Goal: Task Accomplishment & Management: Manage account settings

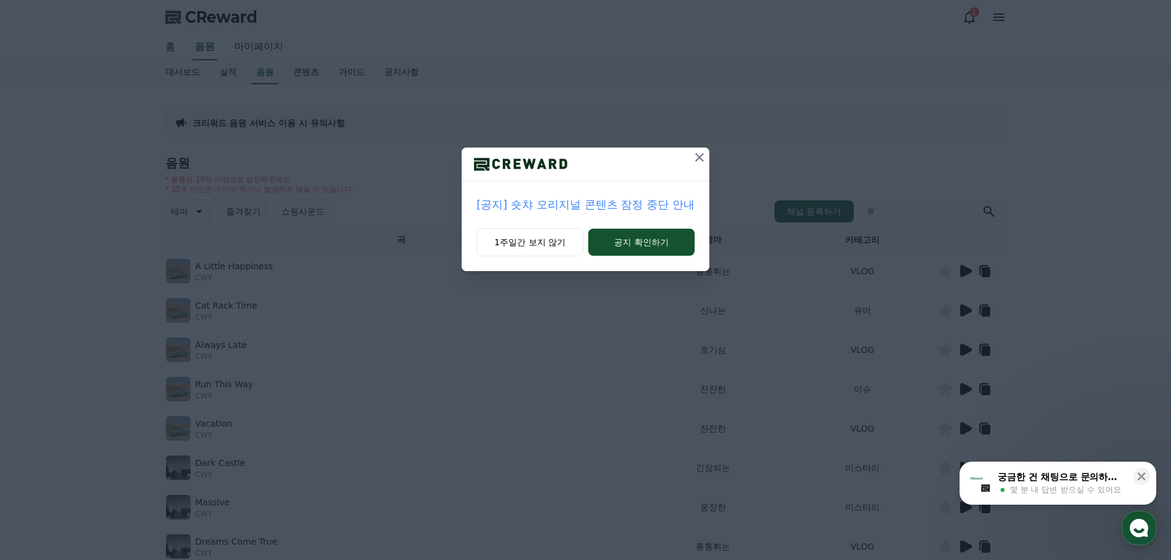
click at [644, 205] on p "[공지] 숏챠 오리지널 콘텐츠 잠정 중단 안내" at bounding box center [585, 204] width 218 height 17
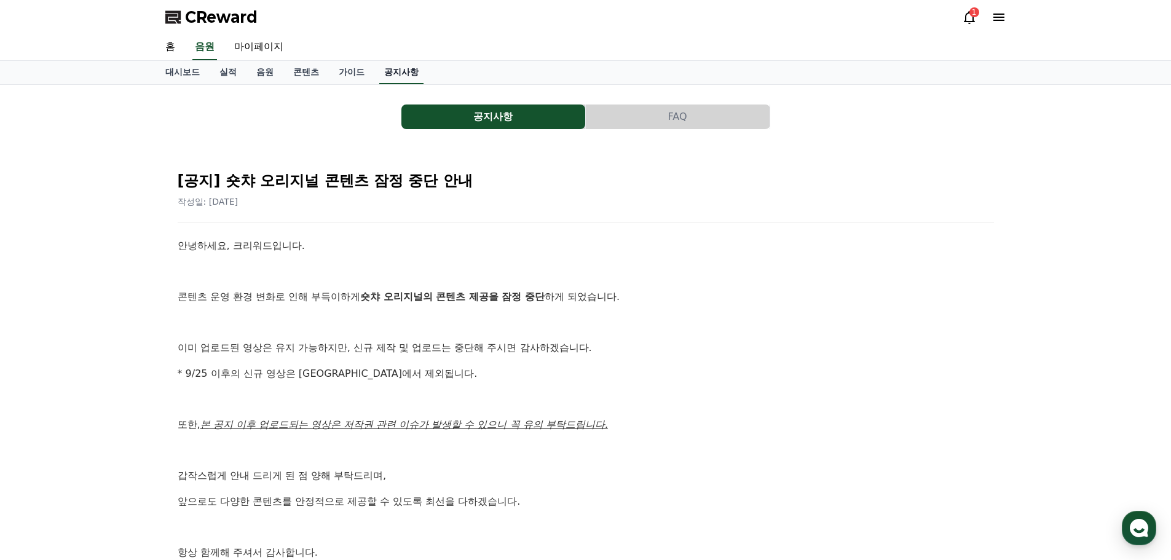
click at [406, 71] on link "공지사항" at bounding box center [401, 72] width 44 height 23
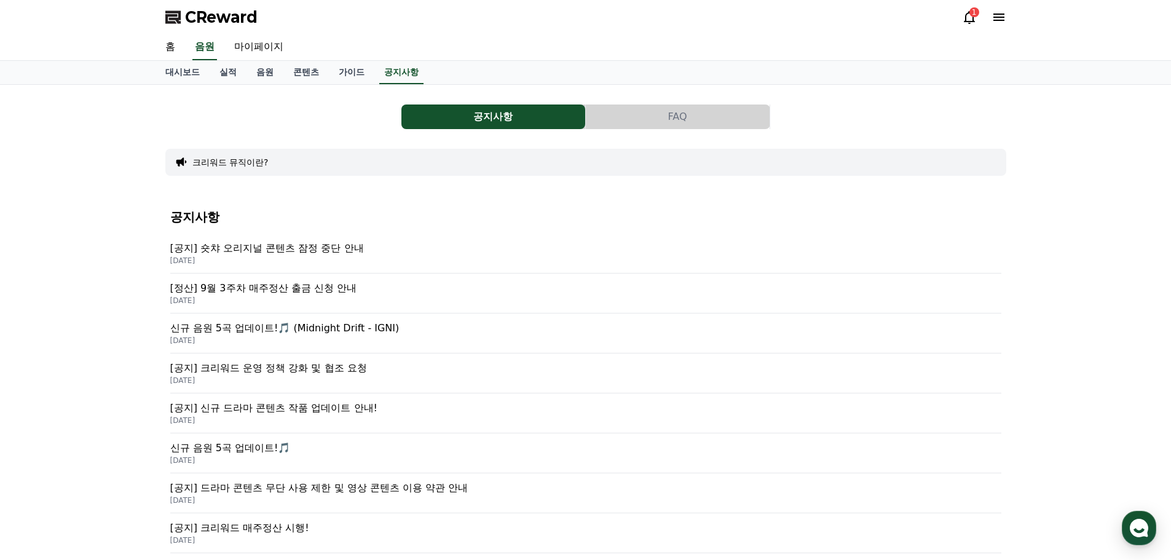
click at [346, 243] on p "[공지] 숏챠 오리지널 콘텐츠 잠정 중단 안내" at bounding box center [585, 248] width 831 height 15
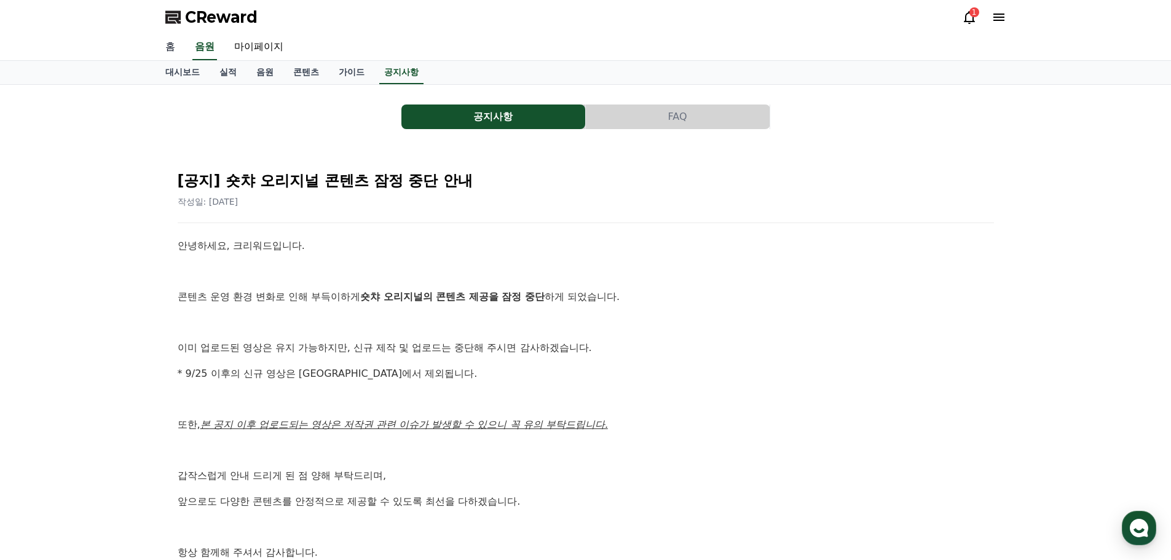
click at [170, 46] on link "홈" at bounding box center [169, 47] width 29 height 26
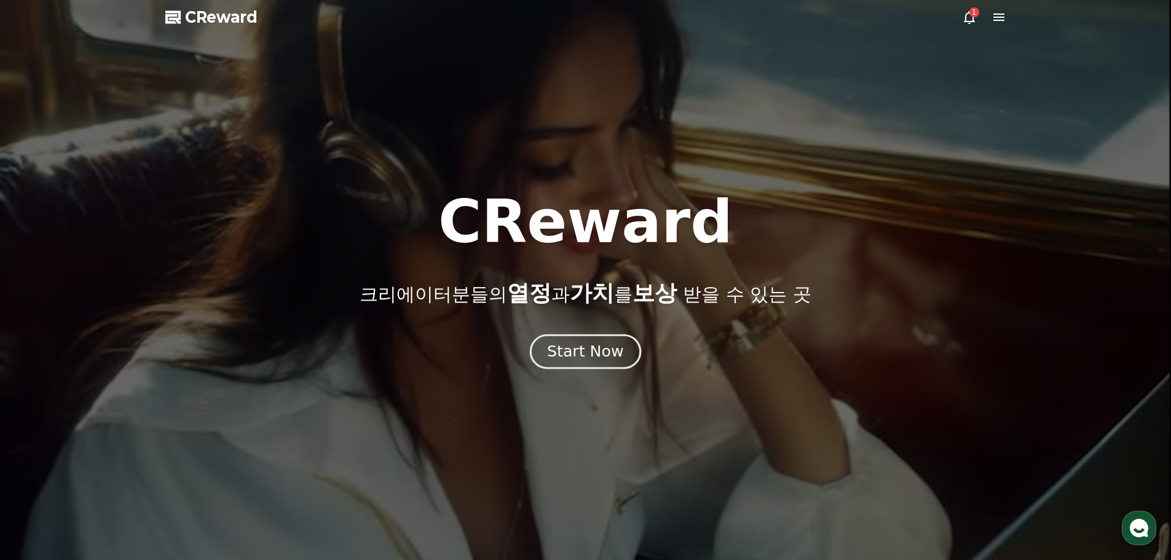
click at [606, 350] on div "Start Now" at bounding box center [585, 351] width 76 height 21
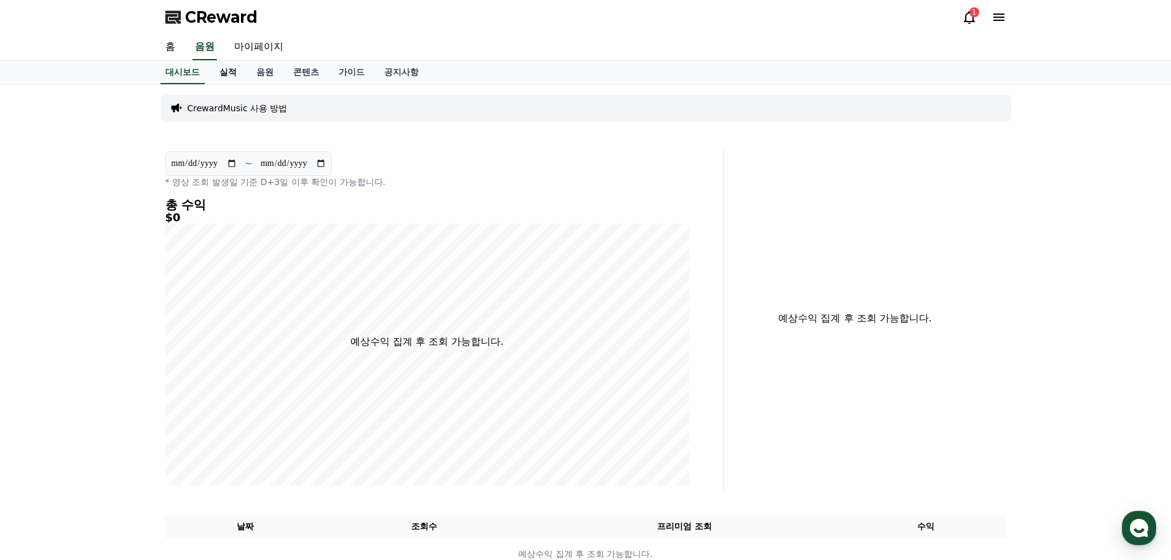
click at [229, 76] on link "실적" at bounding box center [228, 72] width 37 height 23
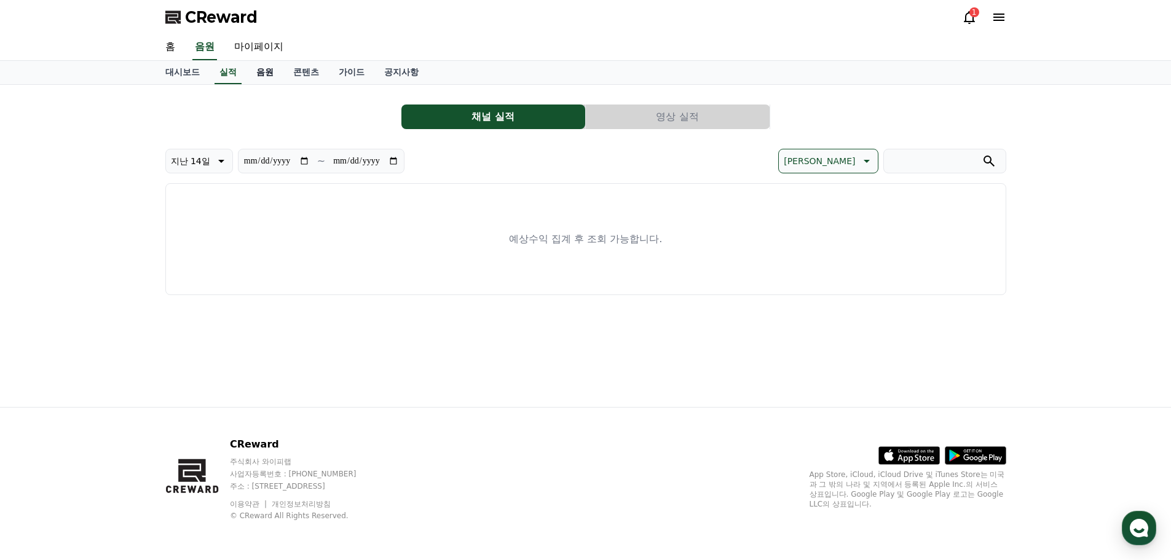
click at [269, 74] on link "음원" at bounding box center [264, 72] width 37 height 23
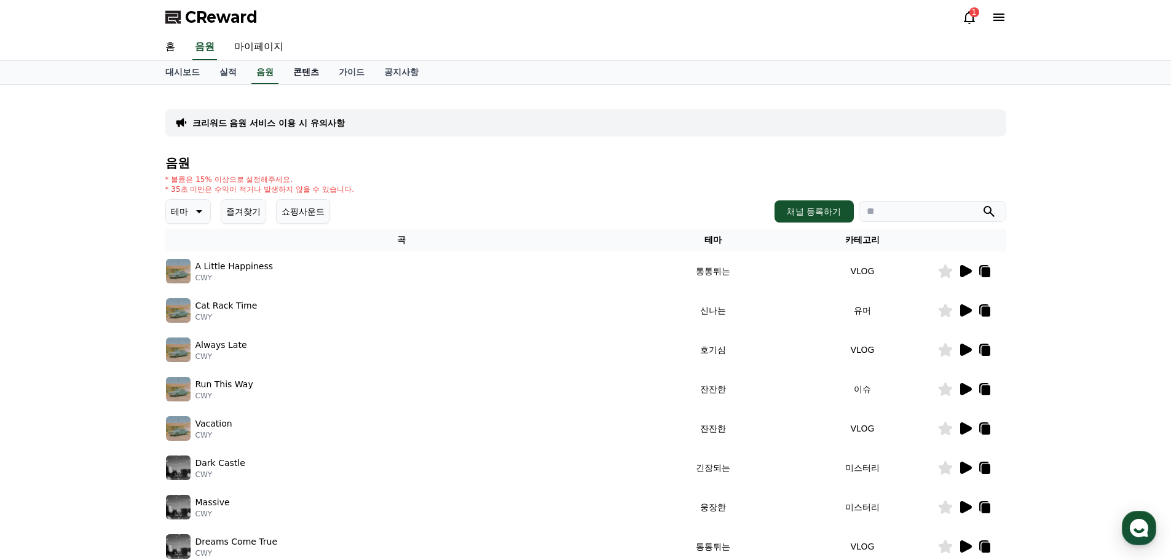
click at [303, 74] on link "콘텐츠" at bounding box center [305, 72] width 45 height 23
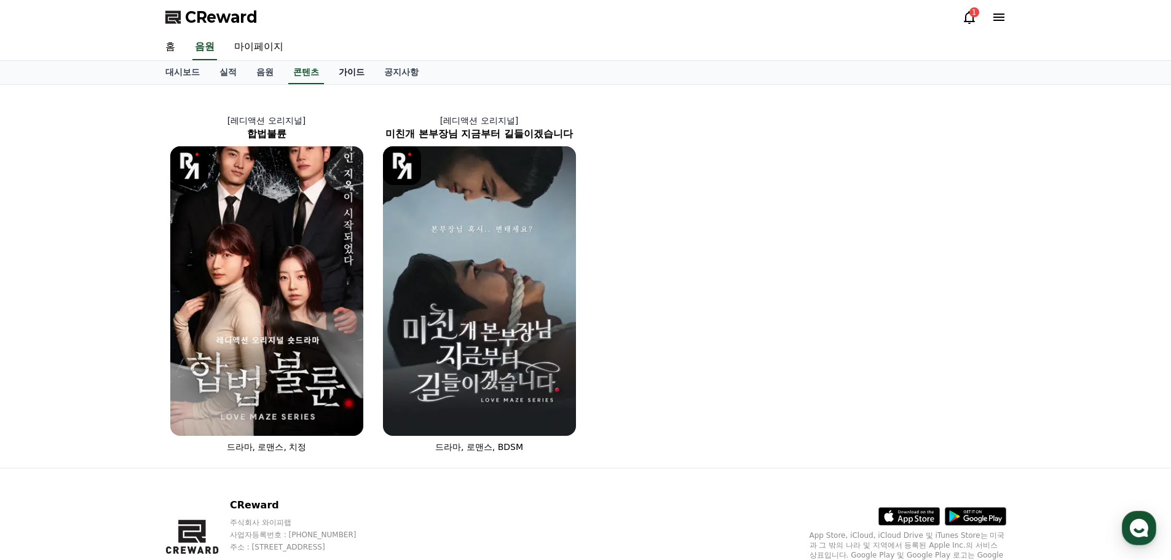
click at [348, 73] on link "가이드" at bounding box center [351, 72] width 45 height 23
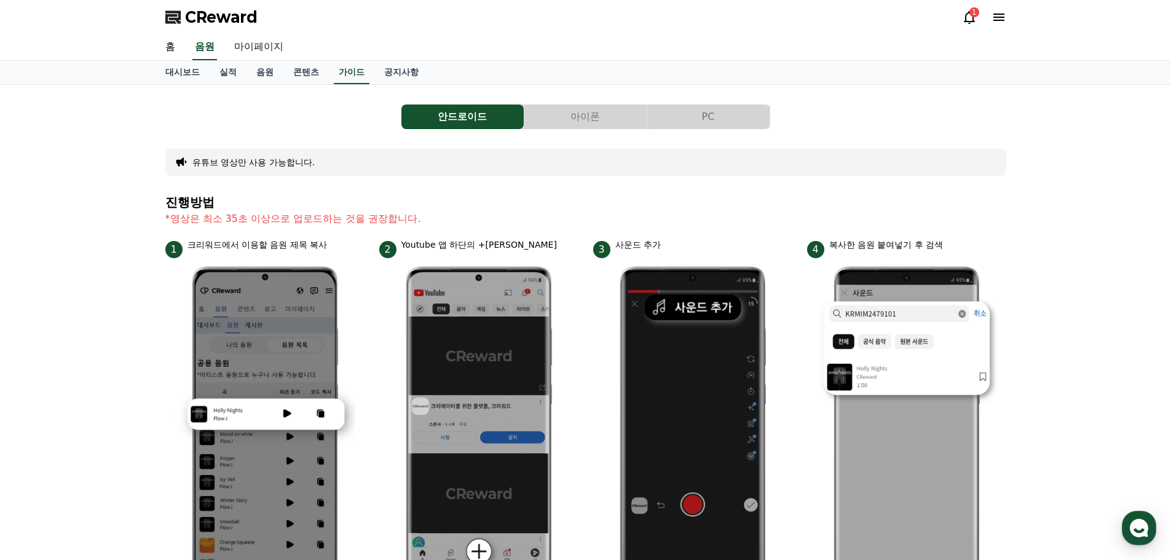
click at [257, 52] on link "마이페이지" at bounding box center [258, 47] width 69 height 26
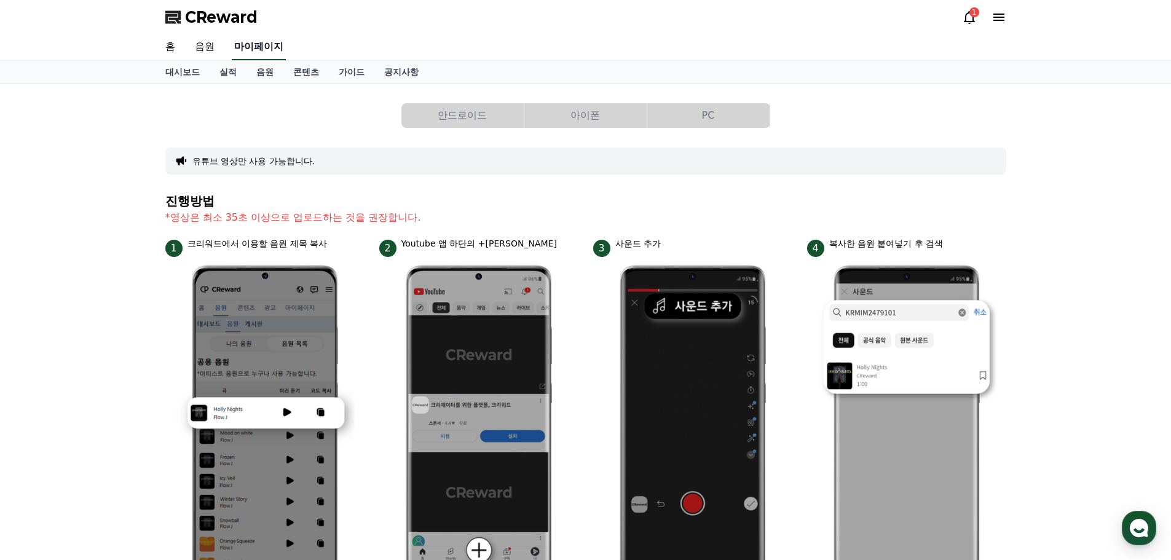
select select "**********"
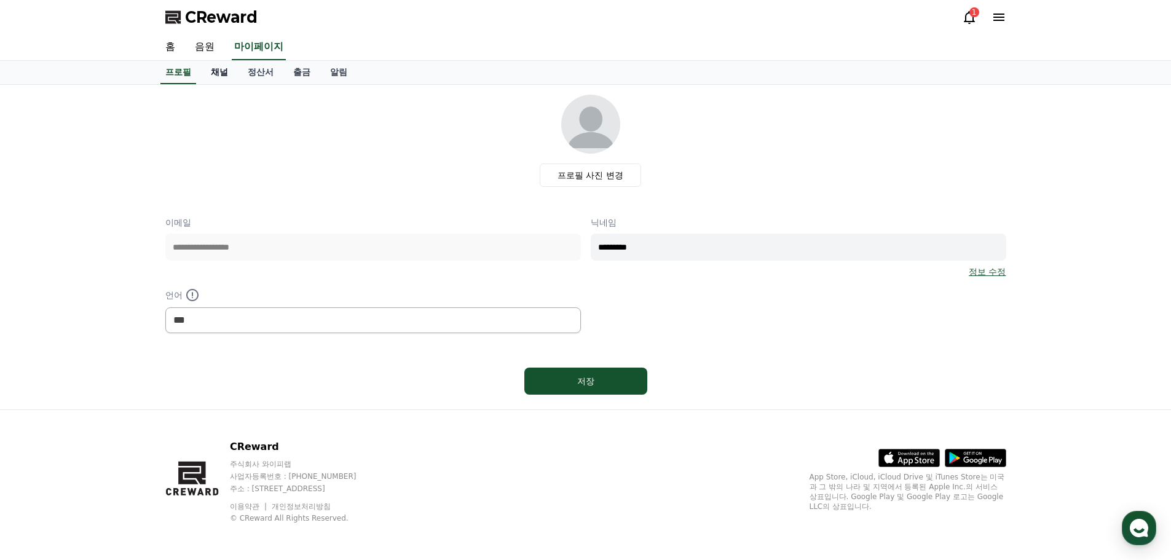
click at [231, 73] on link "채널" at bounding box center [219, 72] width 37 height 23
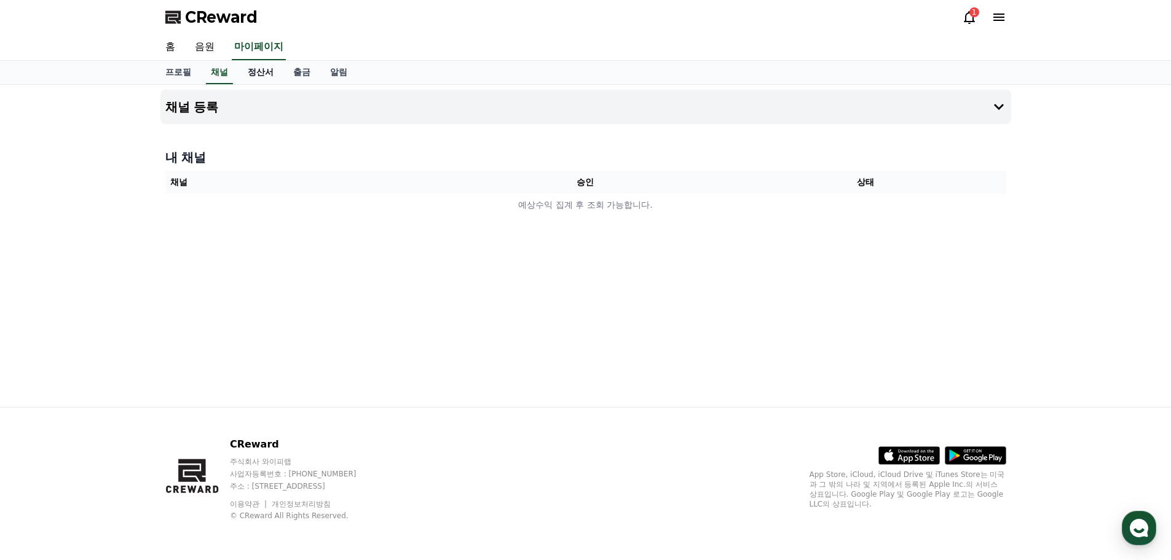
click at [262, 73] on link "정산서" at bounding box center [260, 72] width 45 height 23
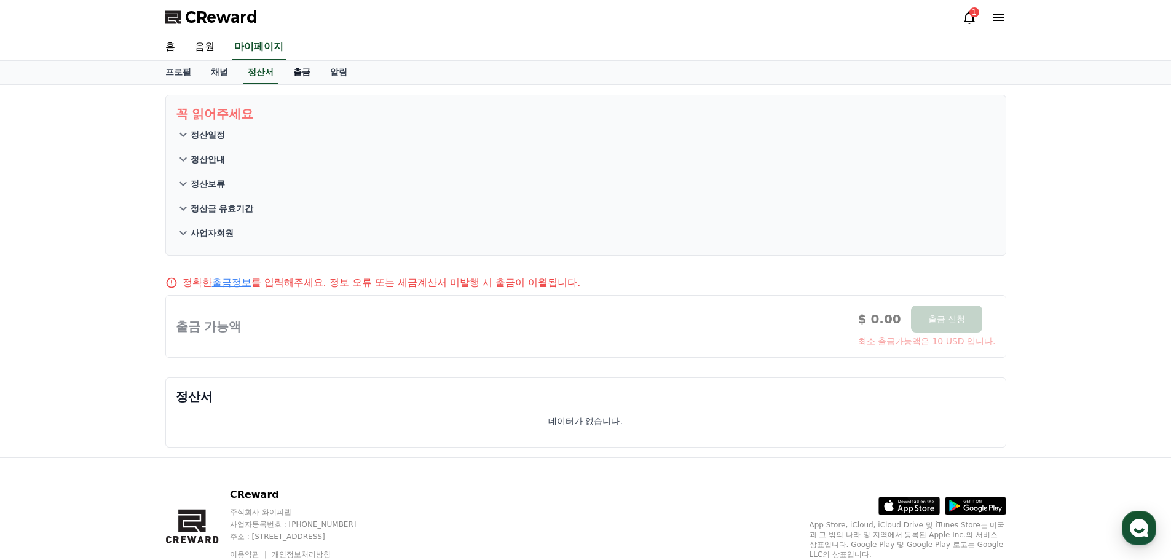
click at [302, 73] on link "출금" at bounding box center [301, 72] width 37 height 23
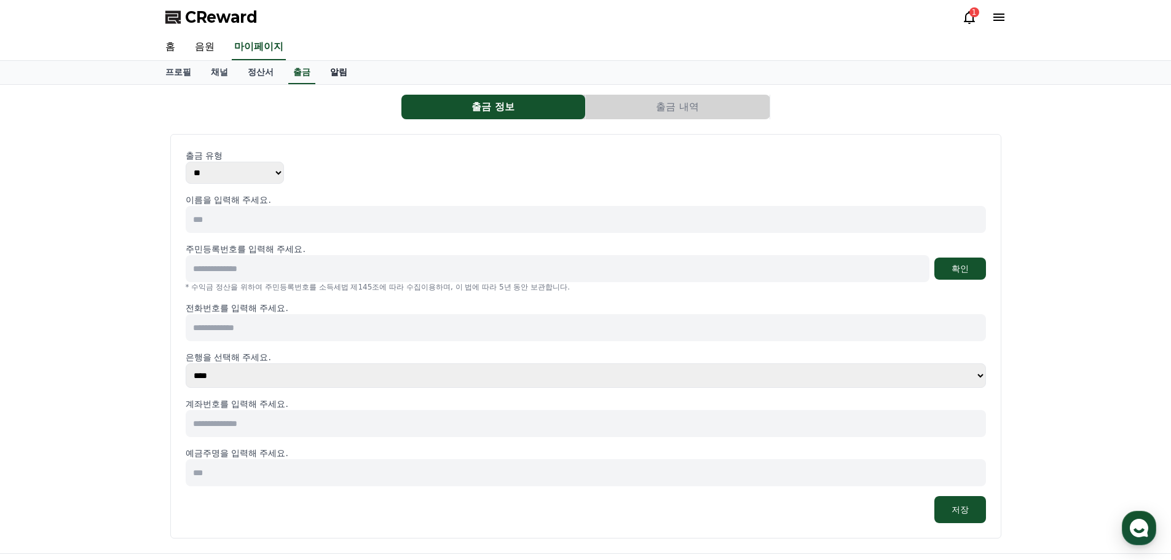
click at [337, 71] on link "알림" at bounding box center [338, 72] width 37 height 23
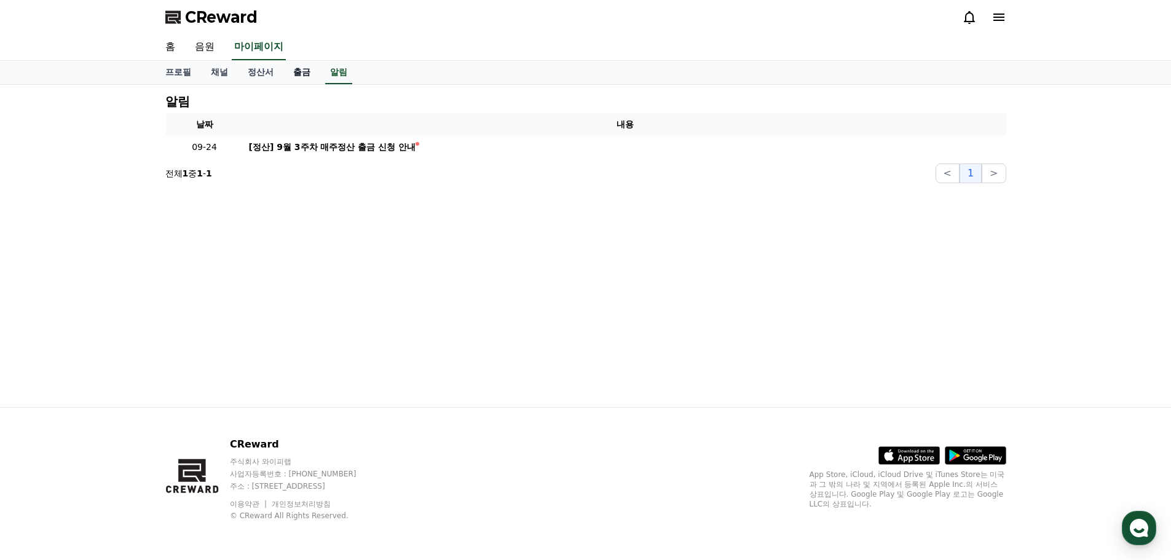
click at [300, 73] on link "출금" at bounding box center [301, 72] width 37 height 23
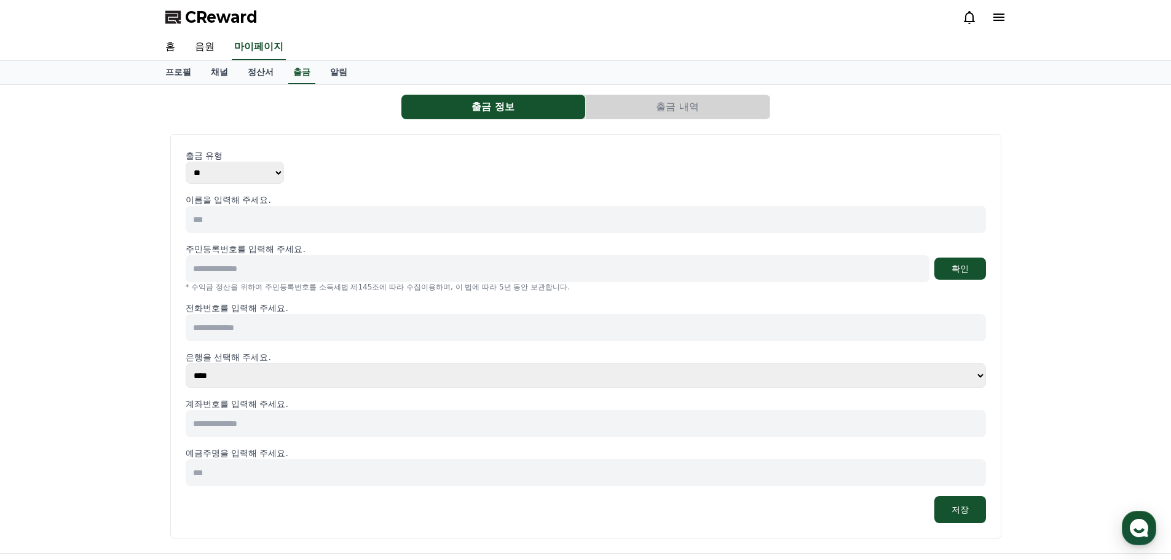
click at [275, 168] on select "** ***" at bounding box center [235, 173] width 98 height 22
click at [363, 168] on div "출금 유형 ** ***" at bounding box center [586, 166] width 800 height 34
click at [232, 172] on select "** ***" at bounding box center [235, 173] width 98 height 22
click at [350, 170] on div "출금 유형 ** ***" at bounding box center [586, 166] width 800 height 34
click at [268, 72] on link "정산서" at bounding box center [260, 72] width 45 height 23
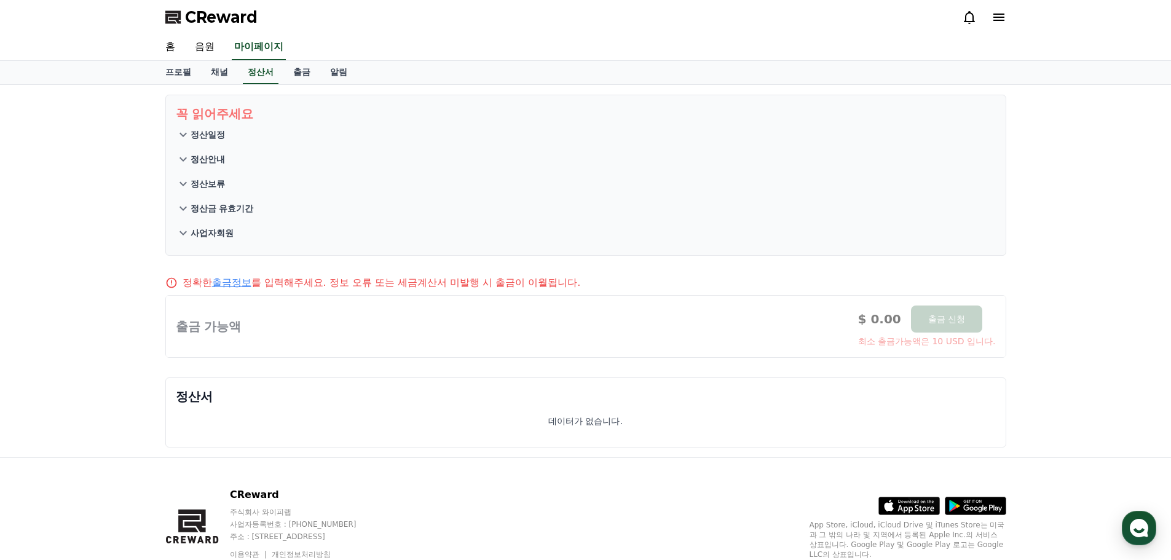
click at [183, 133] on icon at bounding box center [183, 134] width 15 height 15
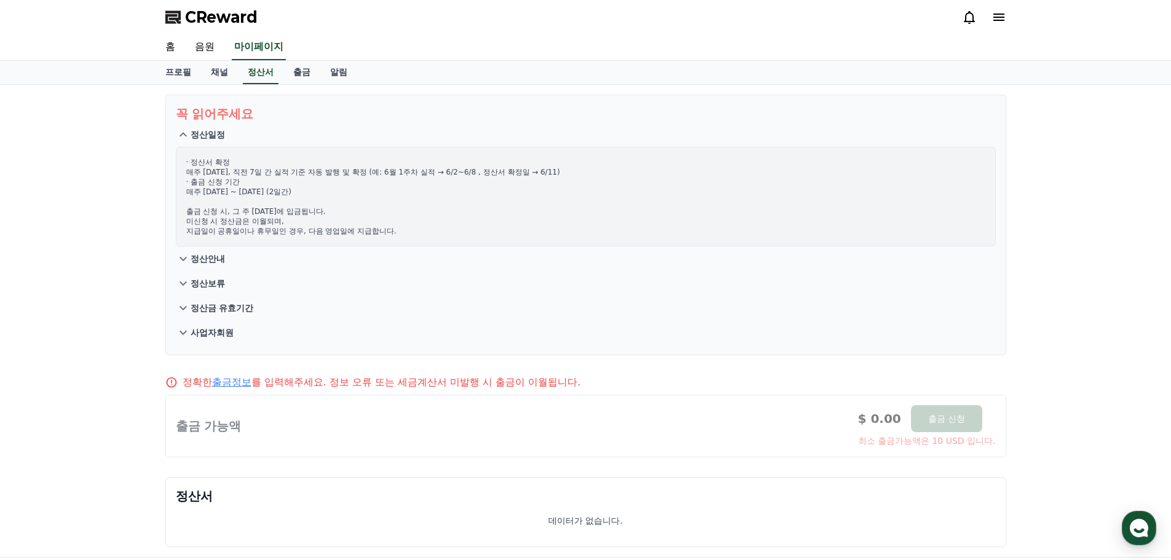
click at [206, 259] on p "정산안내" at bounding box center [207, 259] width 34 height 12
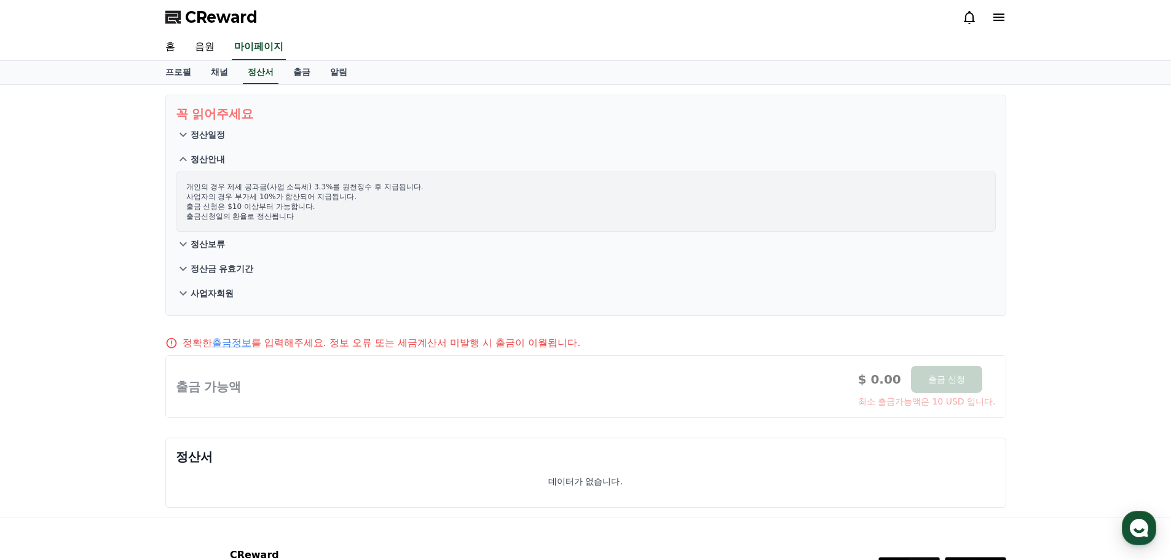
click at [217, 242] on p "정산보류" at bounding box center [207, 244] width 34 height 12
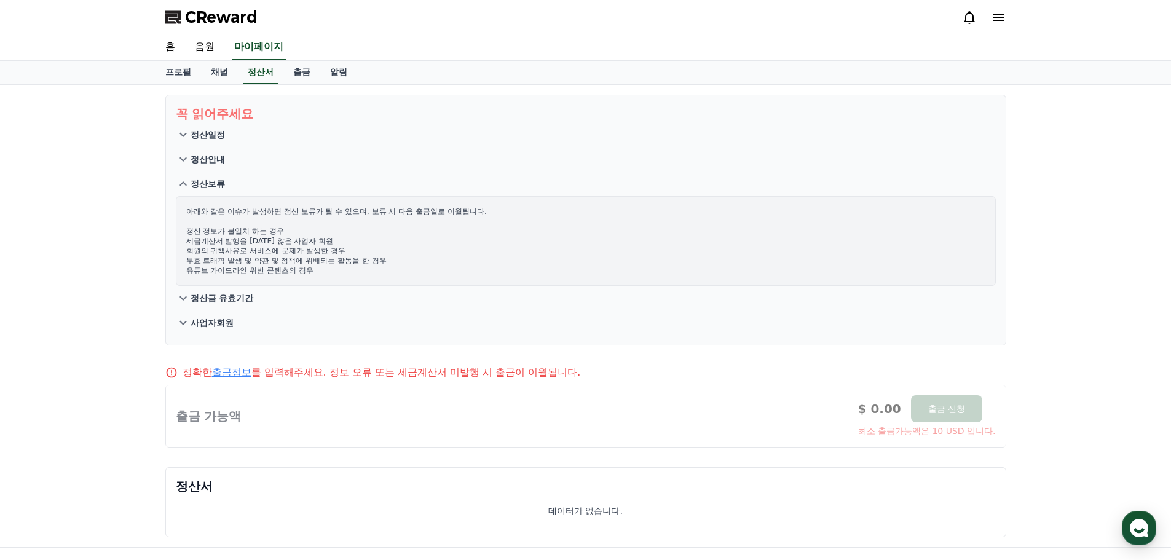
click at [235, 297] on p "정산금 유효기간" at bounding box center [221, 298] width 63 height 12
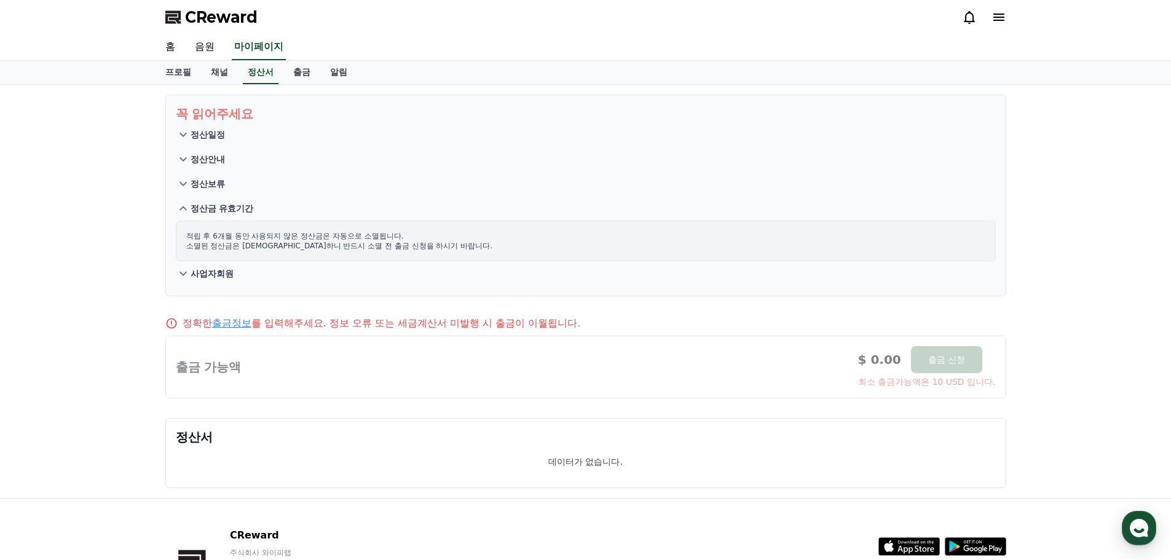
click at [222, 272] on p "사업자회원" at bounding box center [211, 273] width 43 height 12
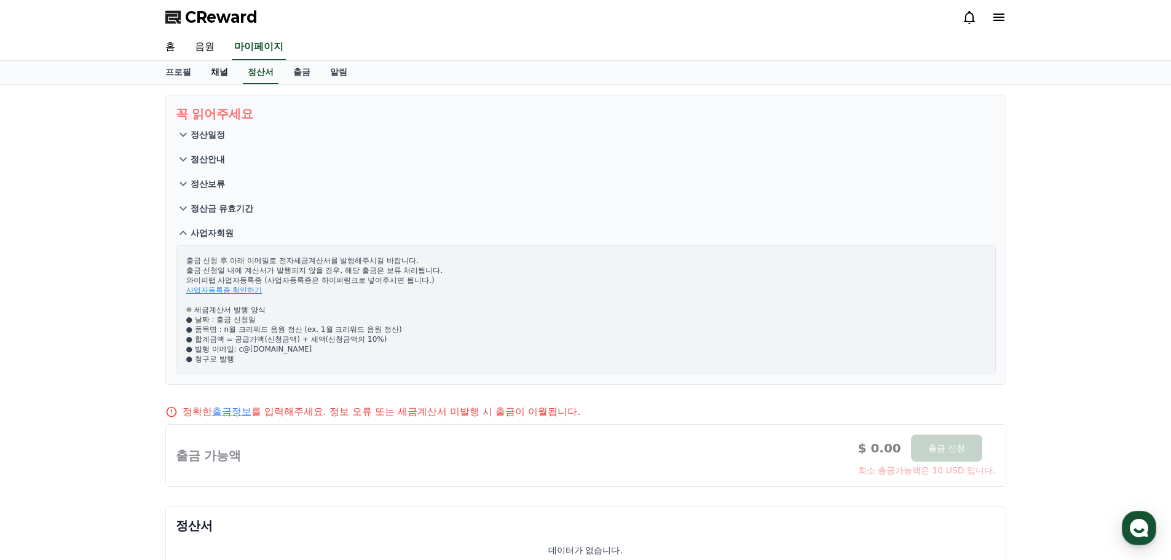
click at [221, 73] on link "채널" at bounding box center [219, 72] width 37 height 23
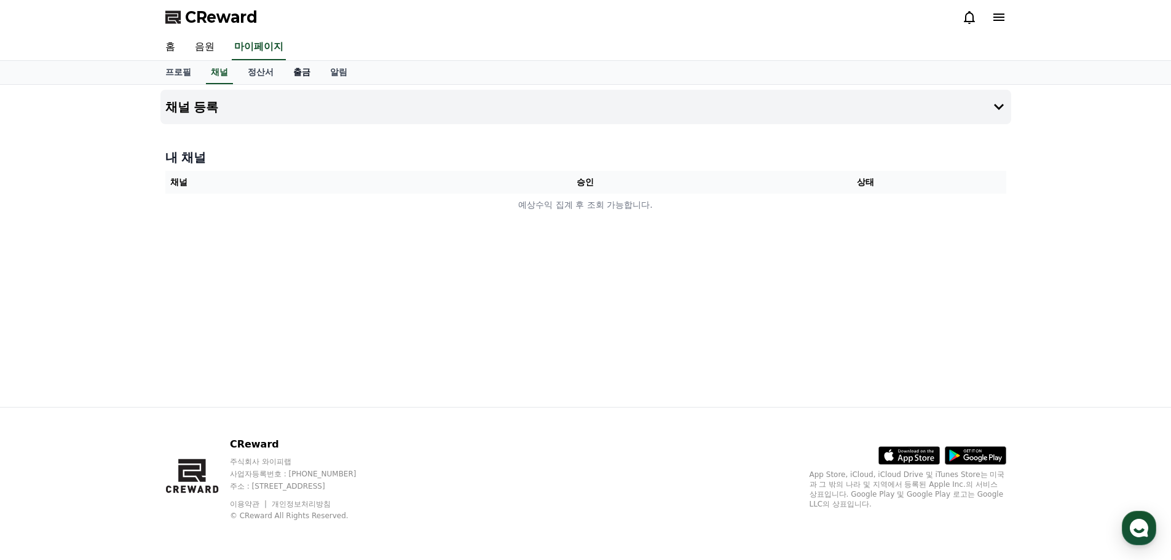
click at [309, 72] on link "출금" at bounding box center [301, 72] width 37 height 23
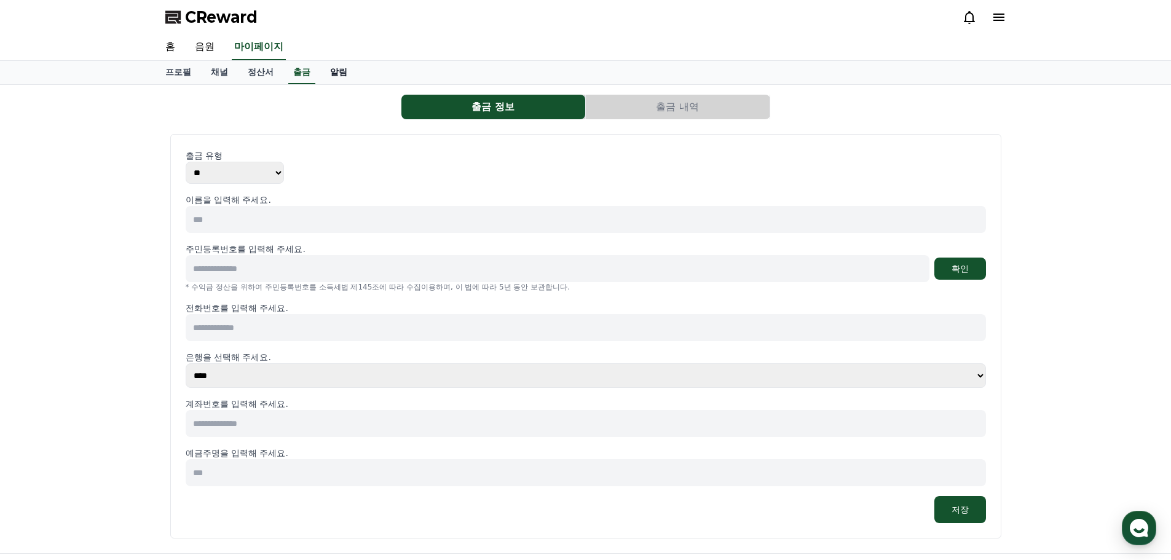
click at [346, 73] on link "알림" at bounding box center [338, 72] width 37 height 23
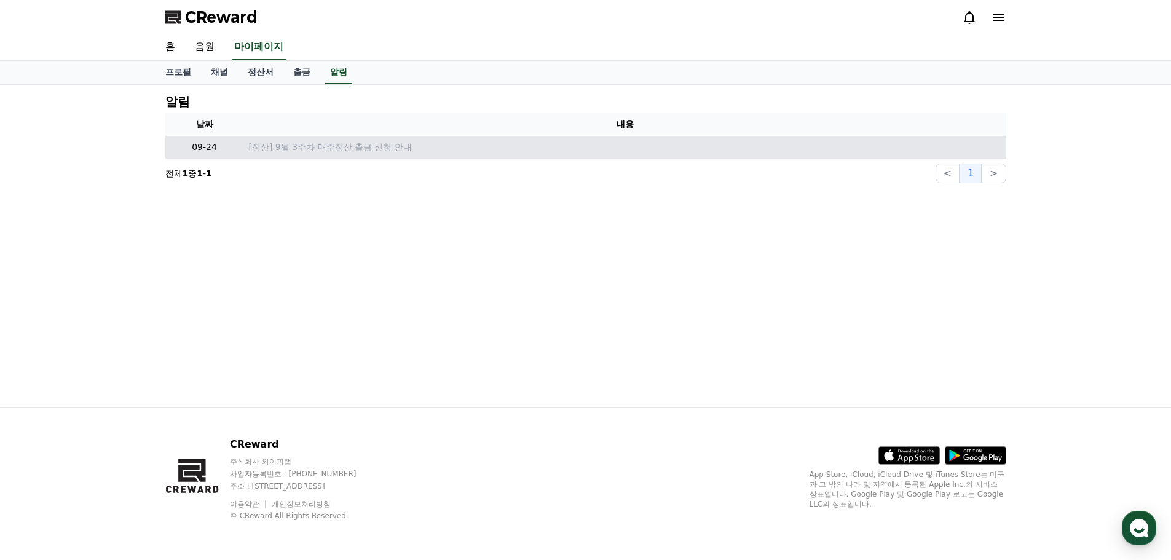
click at [348, 147] on p "[정산] 9월 3주차 매주정산 출금 신청 안내" at bounding box center [625, 147] width 752 height 13
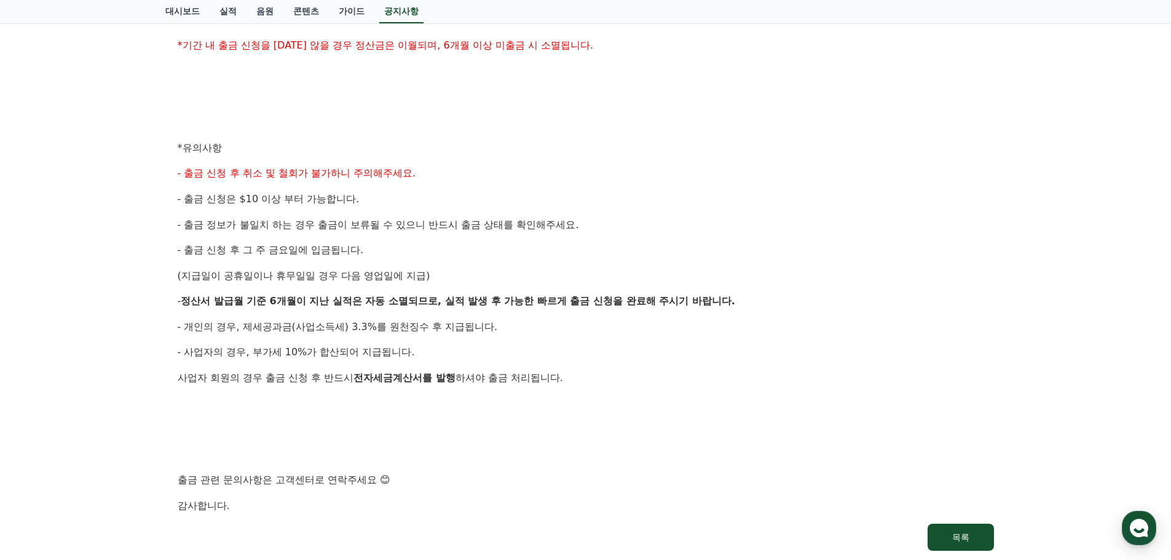
scroll to position [596, 0]
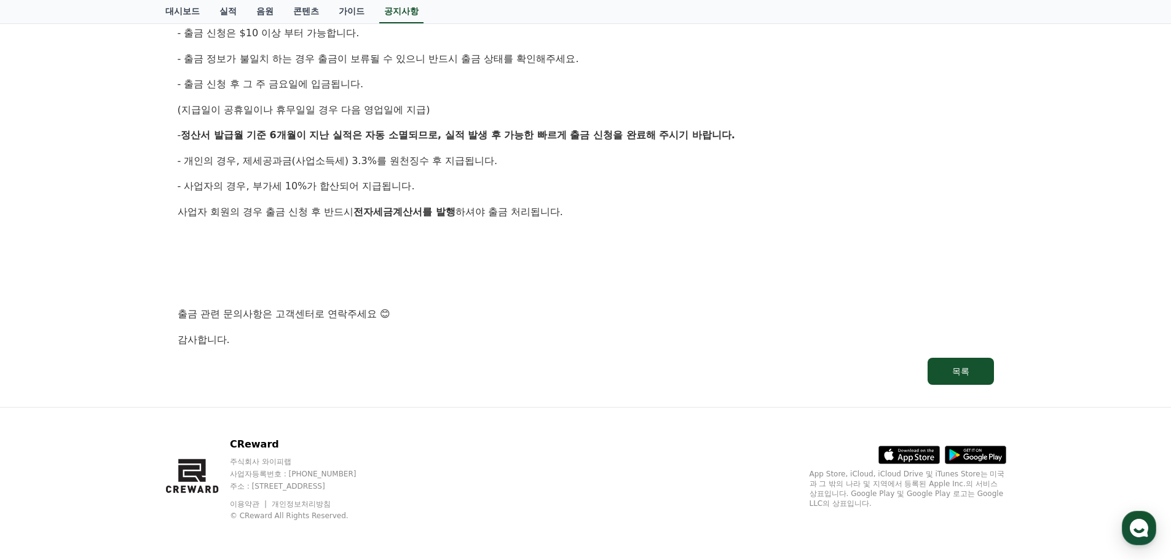
click at [315, 506] on link "개인정보처리방침" at bounding box center [301, 504] width 59 height 9
